Goal: Task Accomplishment & Management: Use online tool/utility

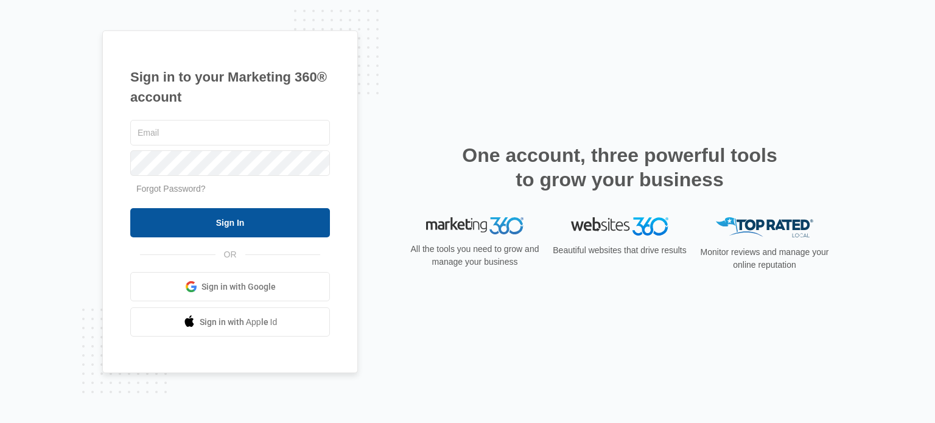
type input "[PERSON_NAME][EMAIL_ADDRESS][DOMAIN_NAME]"
click at [238, 220] on input "Sign In" at bounding box center [230, 222] width 200 height 29
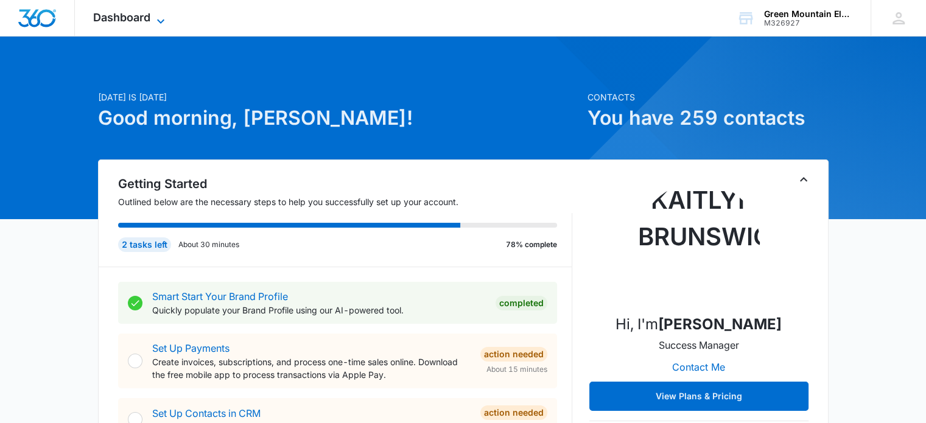
click at [138, 16] on span "Dashboard" at bounding box center [121, 17] width 57 height 13
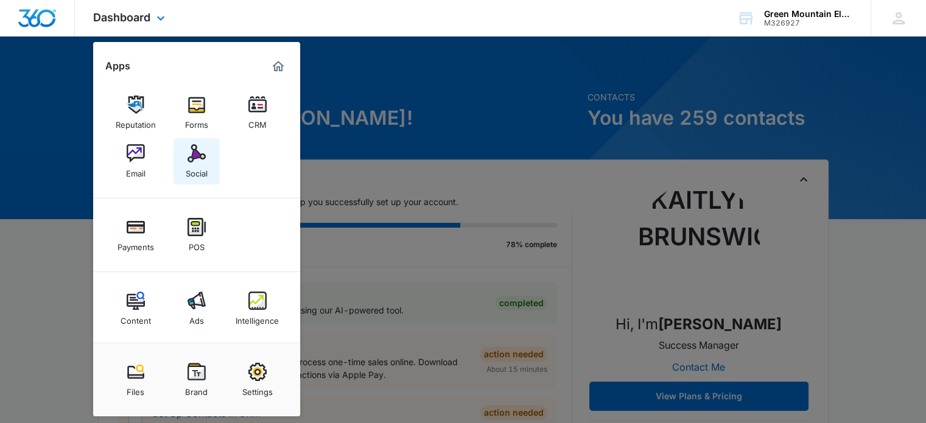
click at [191, 153] on img at bounding box center [197, 153] width 18 height 18
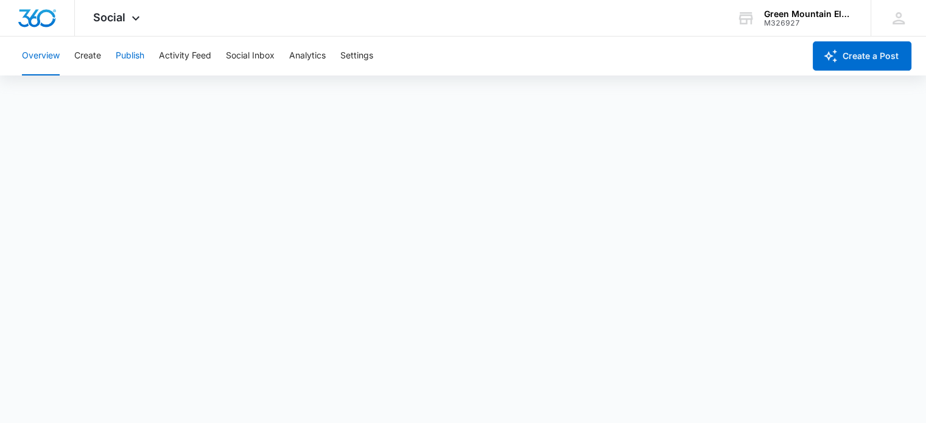
click at [128, 58] on button "Publish" at bounding box center [130, 56] width 29 height 39
